Goal: Entertainment & Leisure: Consume media (video, audio)

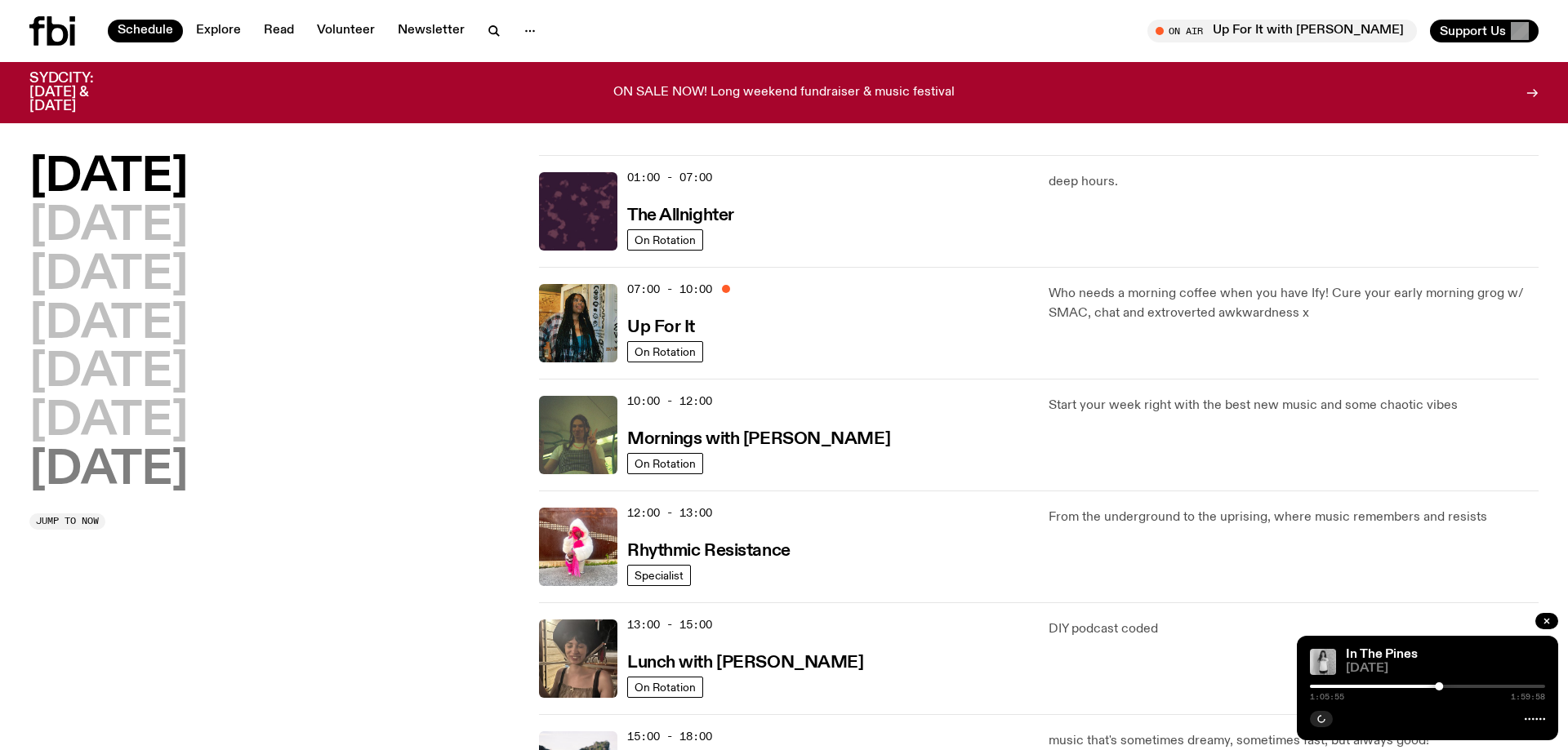
click at [126, 481] on h2 "[DATE]" at bounding box center [108, 471] width 159 height 45
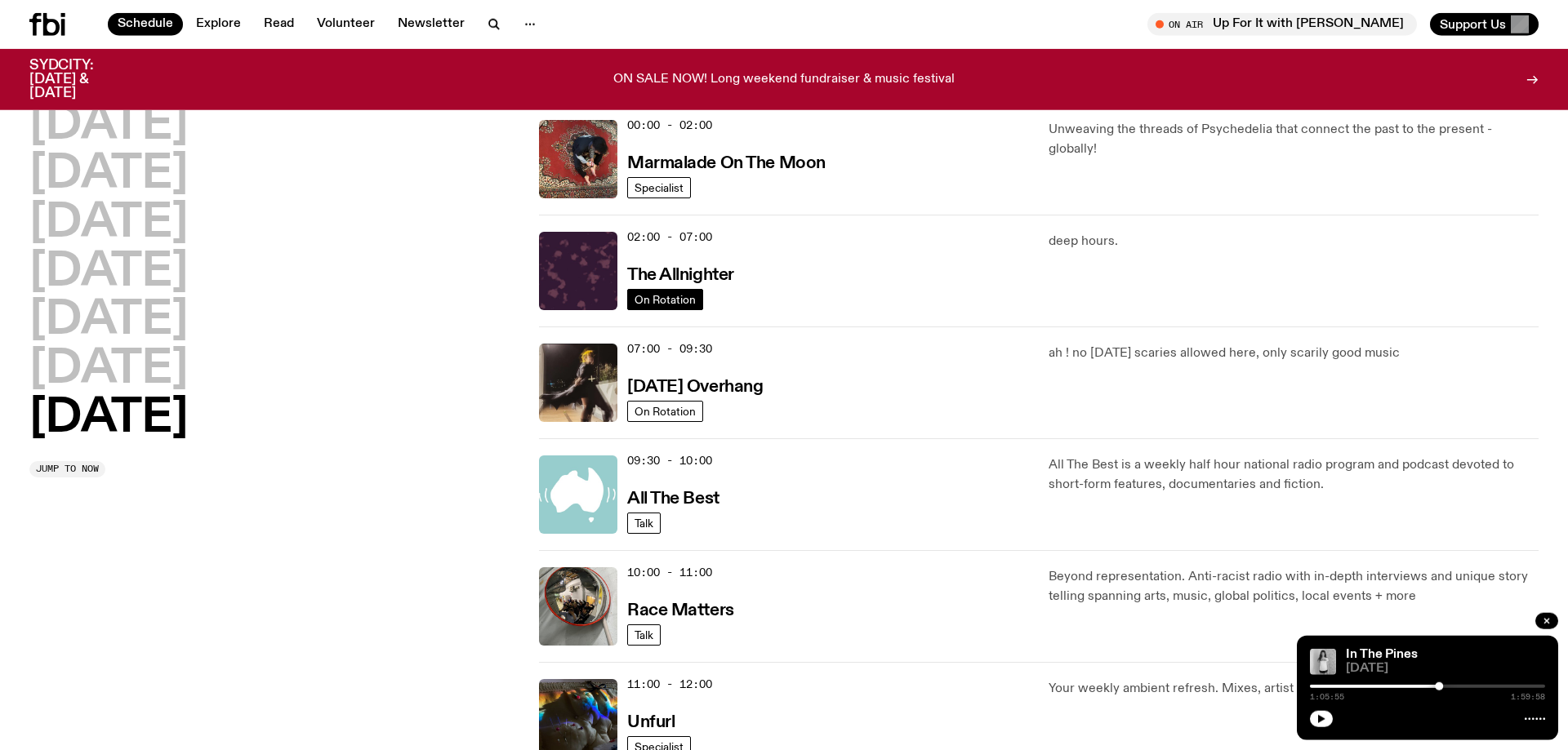
scroll to position [45, 0]
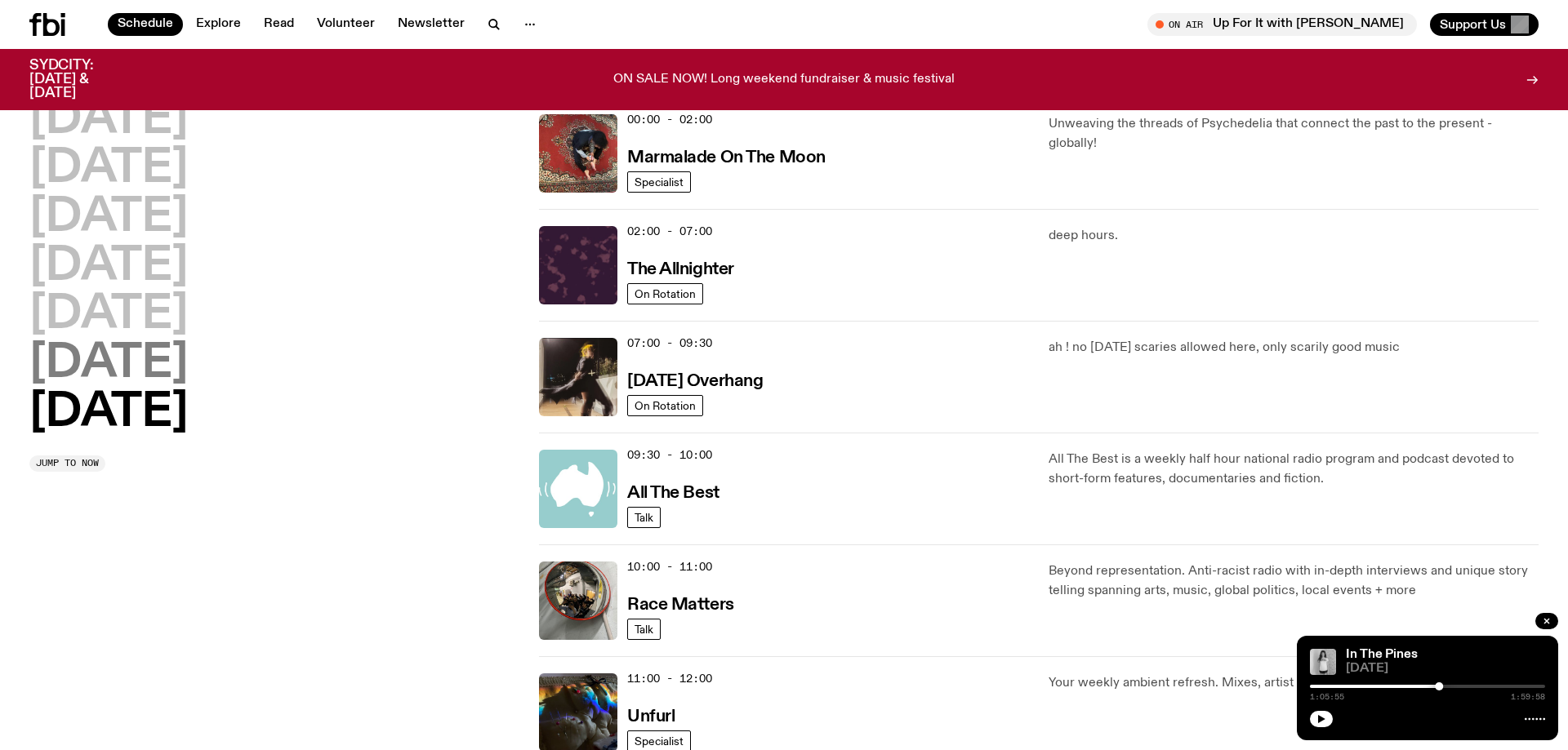
click at [51, 369] on h2 "[DATE]" at bounding box center [108, 363] width 159 height 45
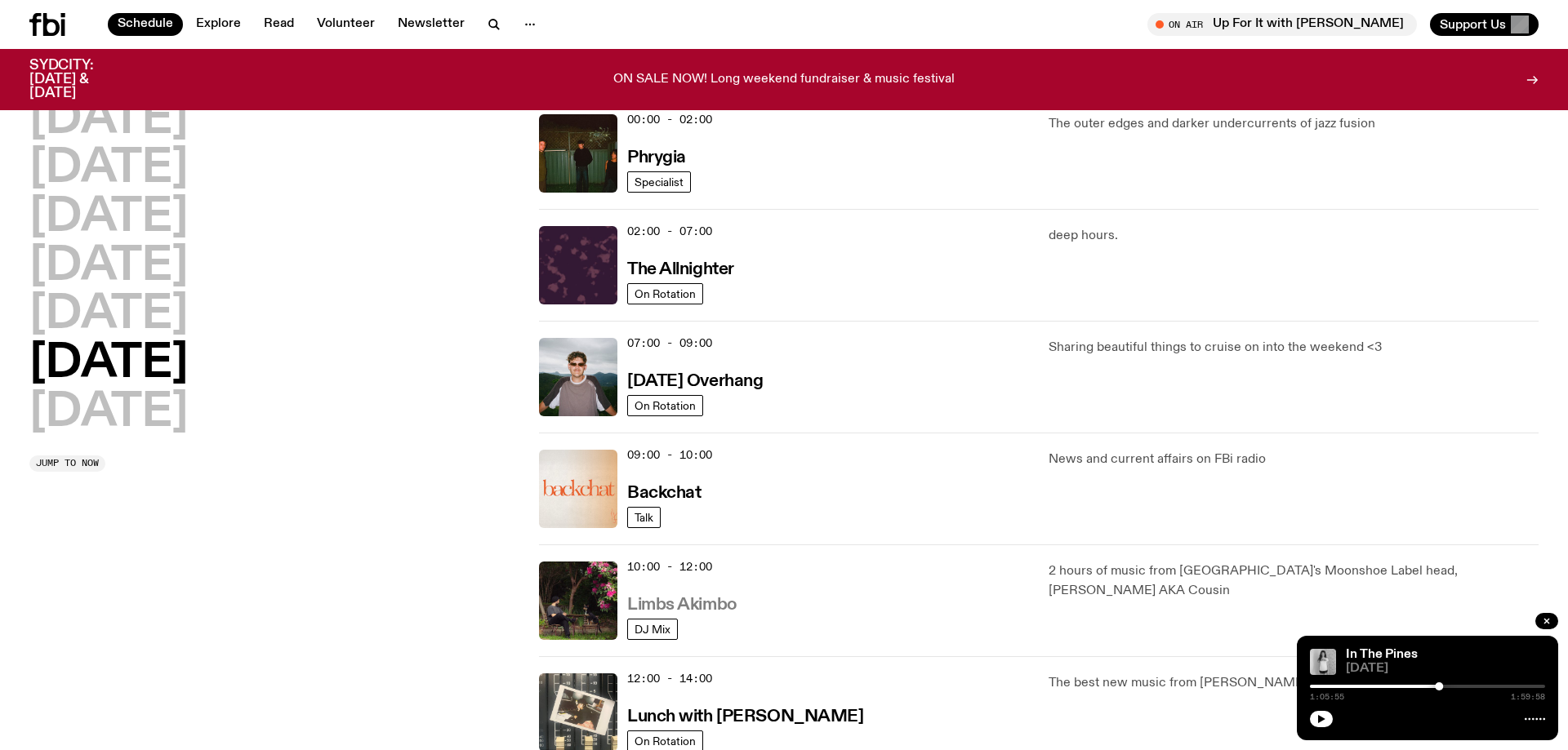
click at [679, 610] on h3 "Limbs Akimbo" at bounding box center [682, 605] width 111 height 17
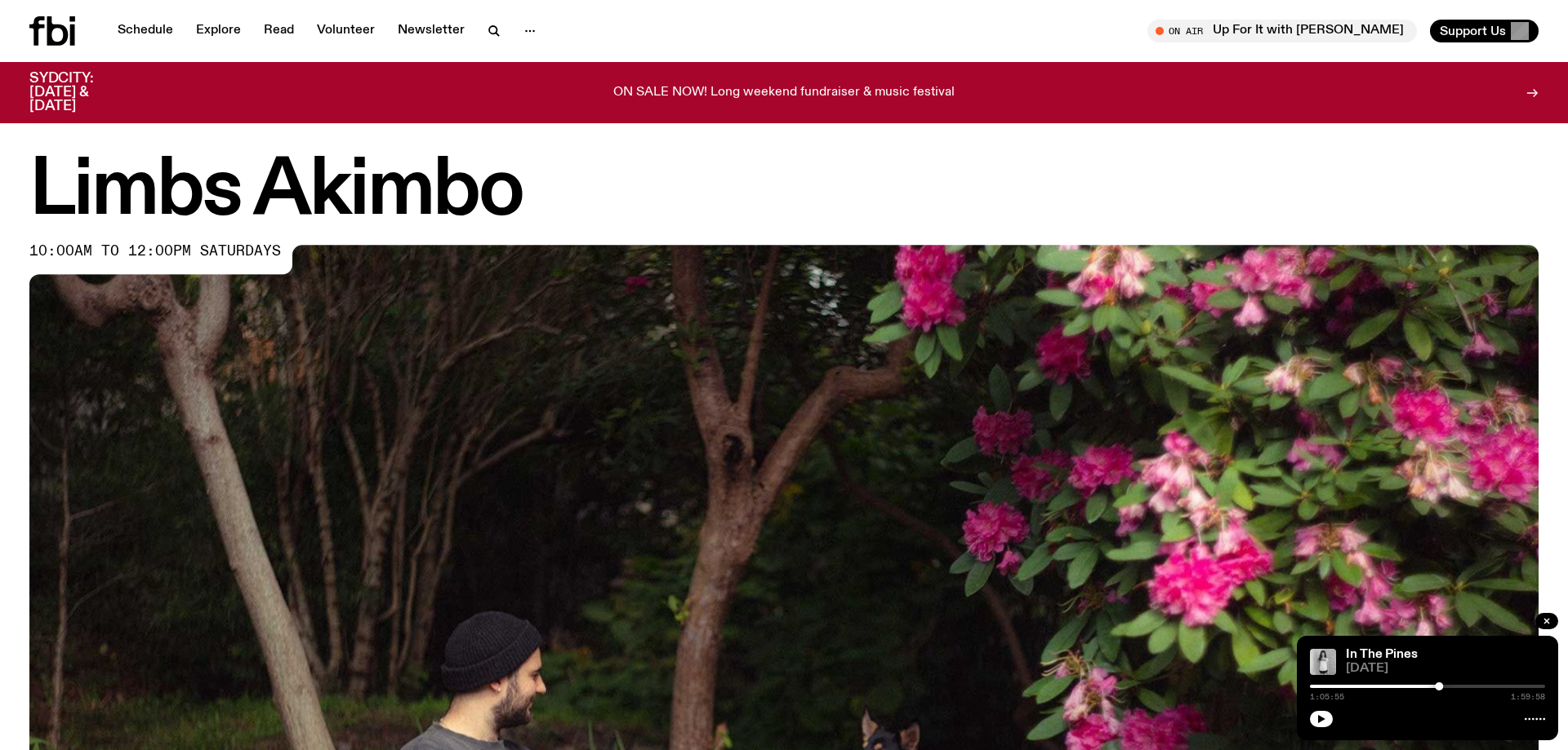
click at [1539, 619] on button "button" at bounding box center [1547, 621] width 23 height 16
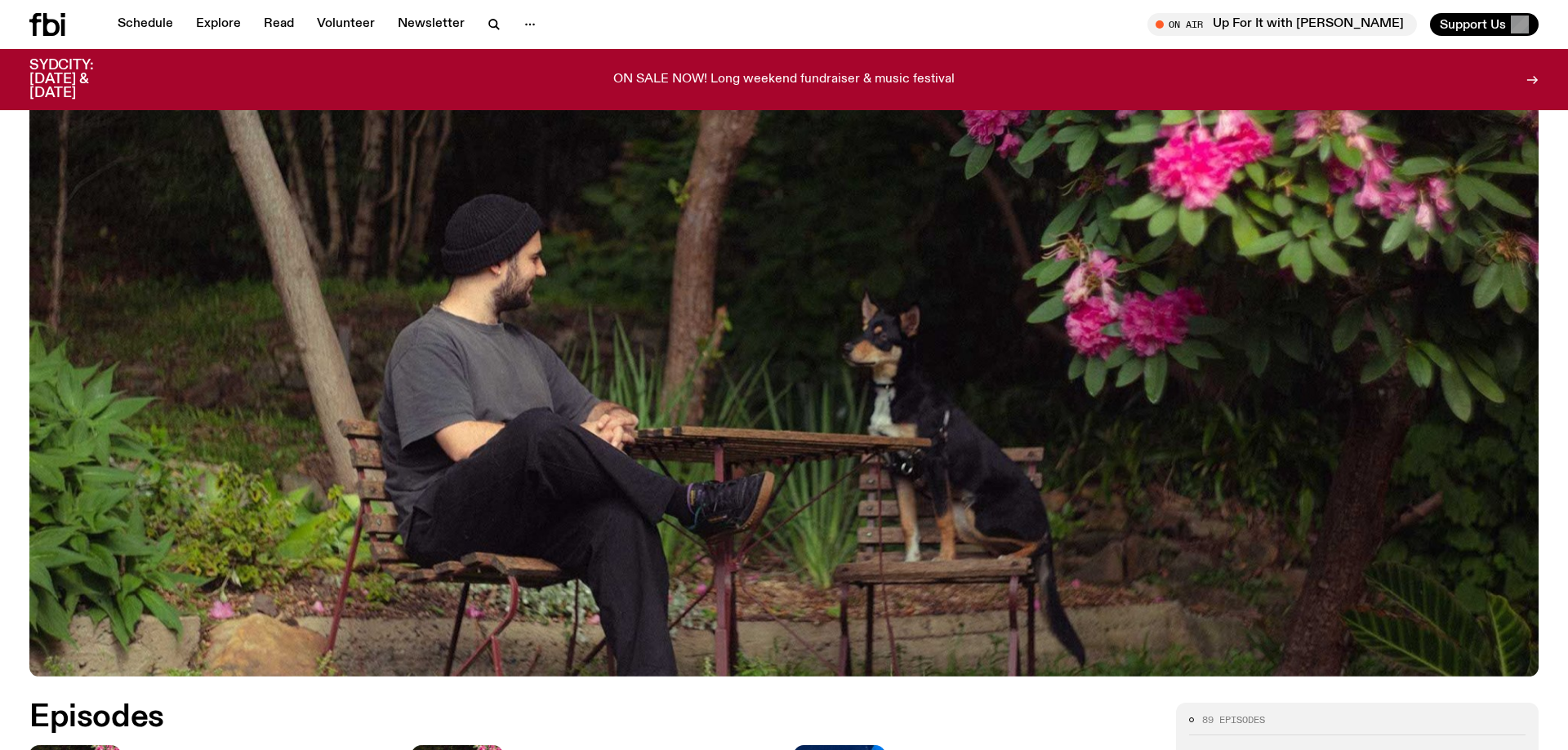
scroll to position [903, 0]
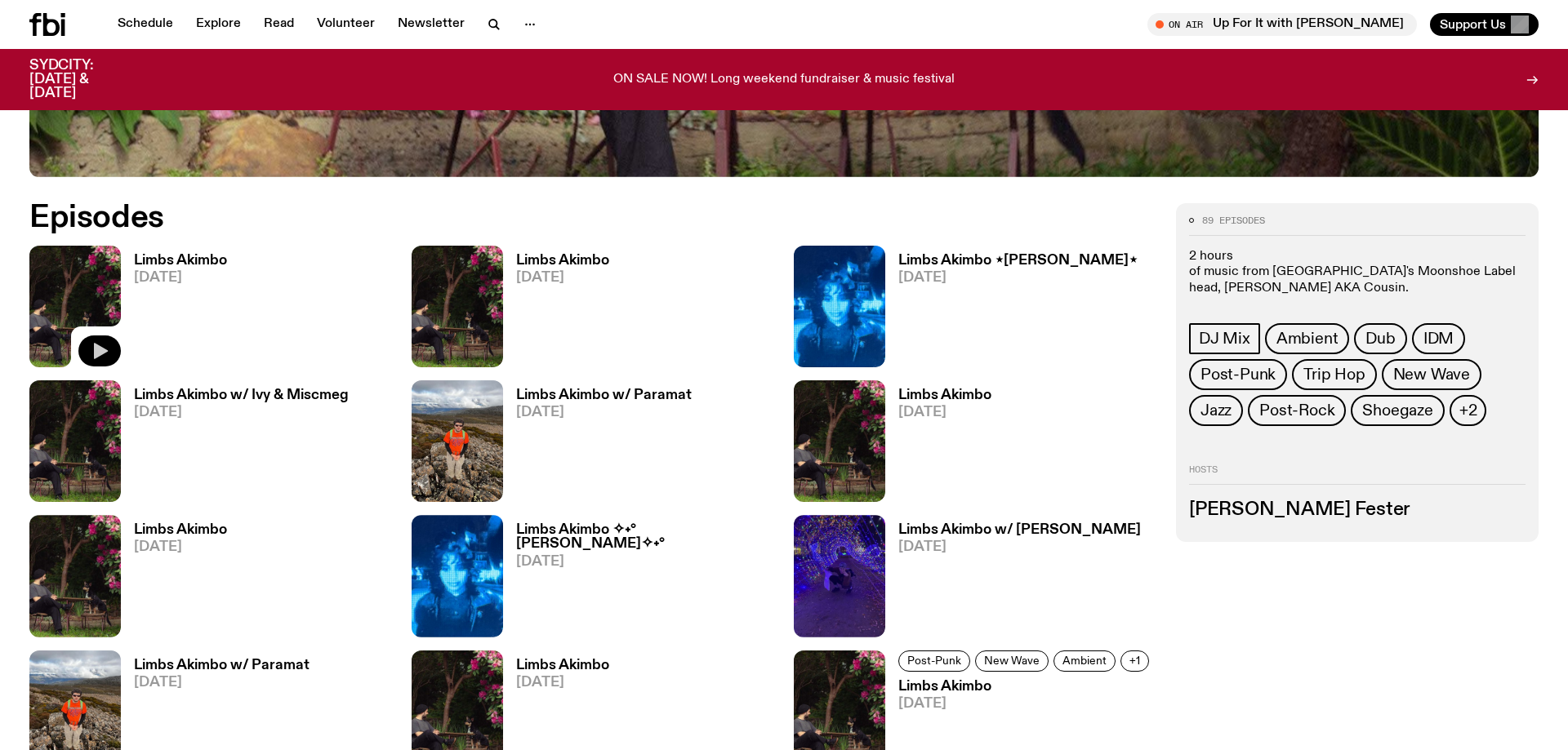
click at [102, 355] on icon "button" at bounding box center [99, 351] width 20 height 20
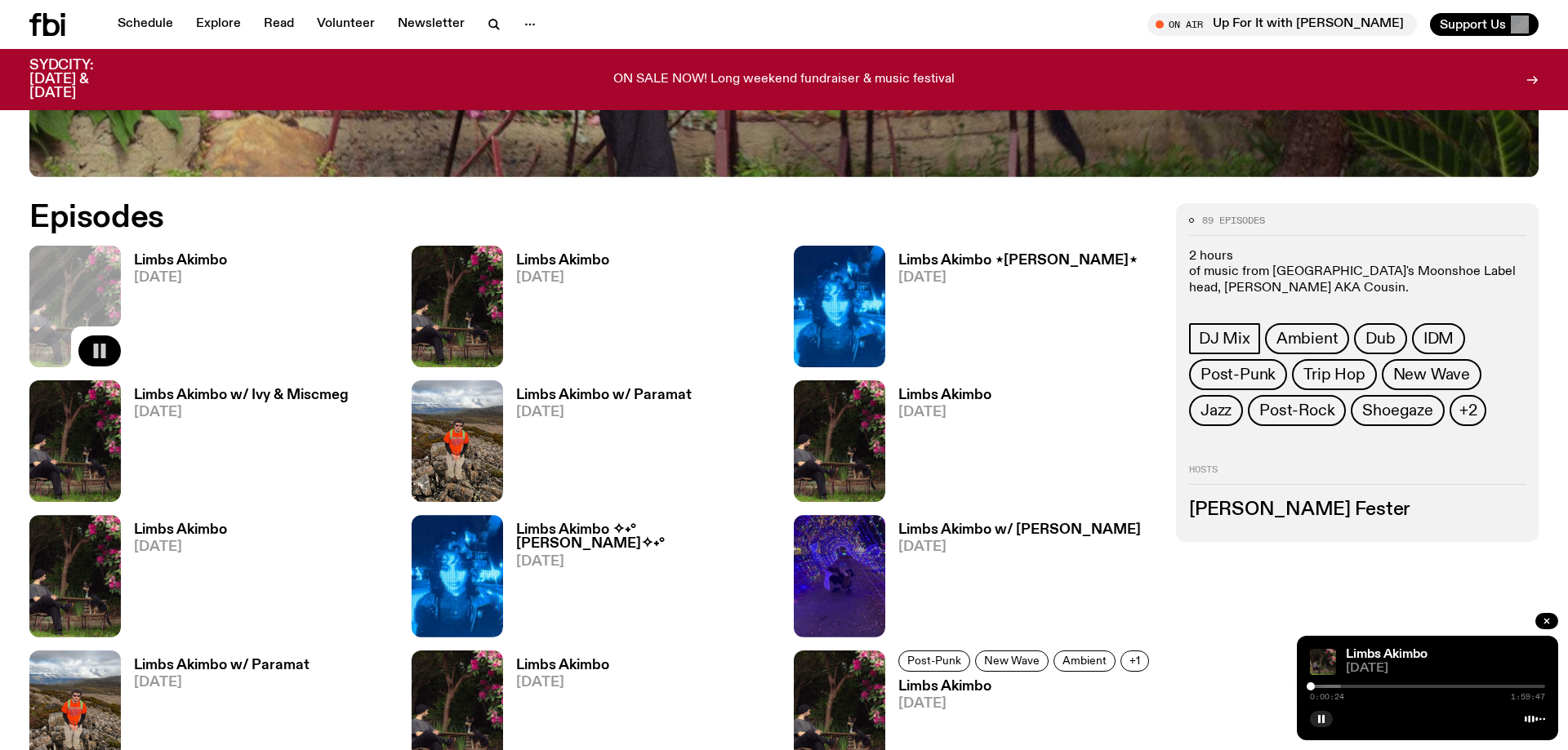
drag, startPoint x: 1341, startPoint y: 685, endPoint x: 1311, endPoint y: 685, distance: 30.0
click at [1311, 685] on div at bounding box center [1311, 687] width 9 height 9
click at [1316, 723] on button "button" at bounding box center [1321, 719] width 23 height 16
click at [1318, 722] on icon "button" at bounding box center [1320, 718] width 9 height 9
